Goal: Navigation & Orientation: Go to known website

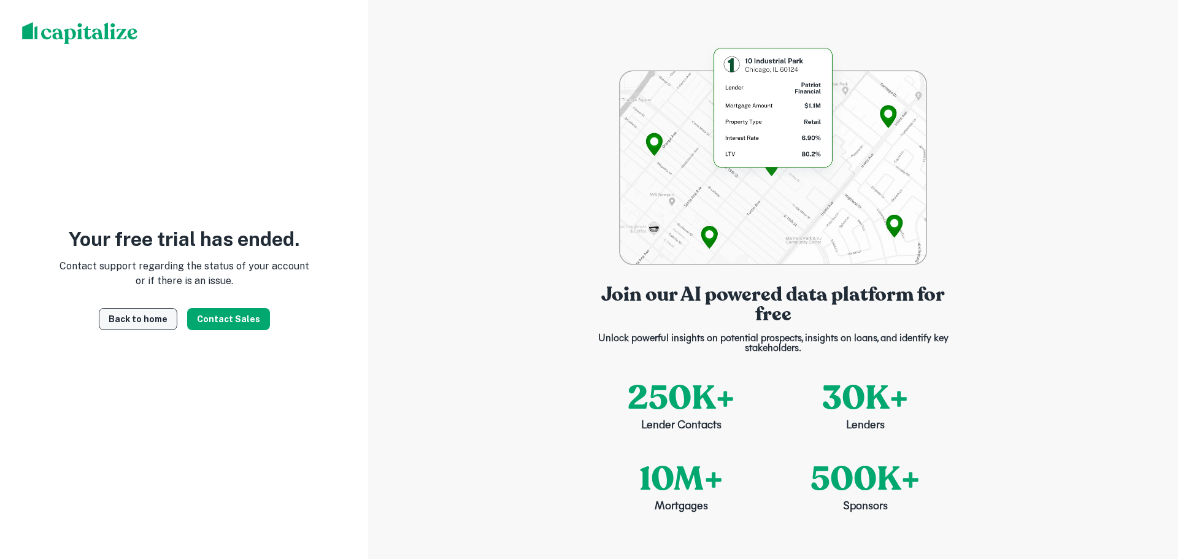
click at [147, 314] on link "Back to home" at bounding box center [138, 319] width 79 height 22
click at [147, 315] on link "Back to home" at bounding box center [138, 319] width 79 height 22
